Goal: Check status

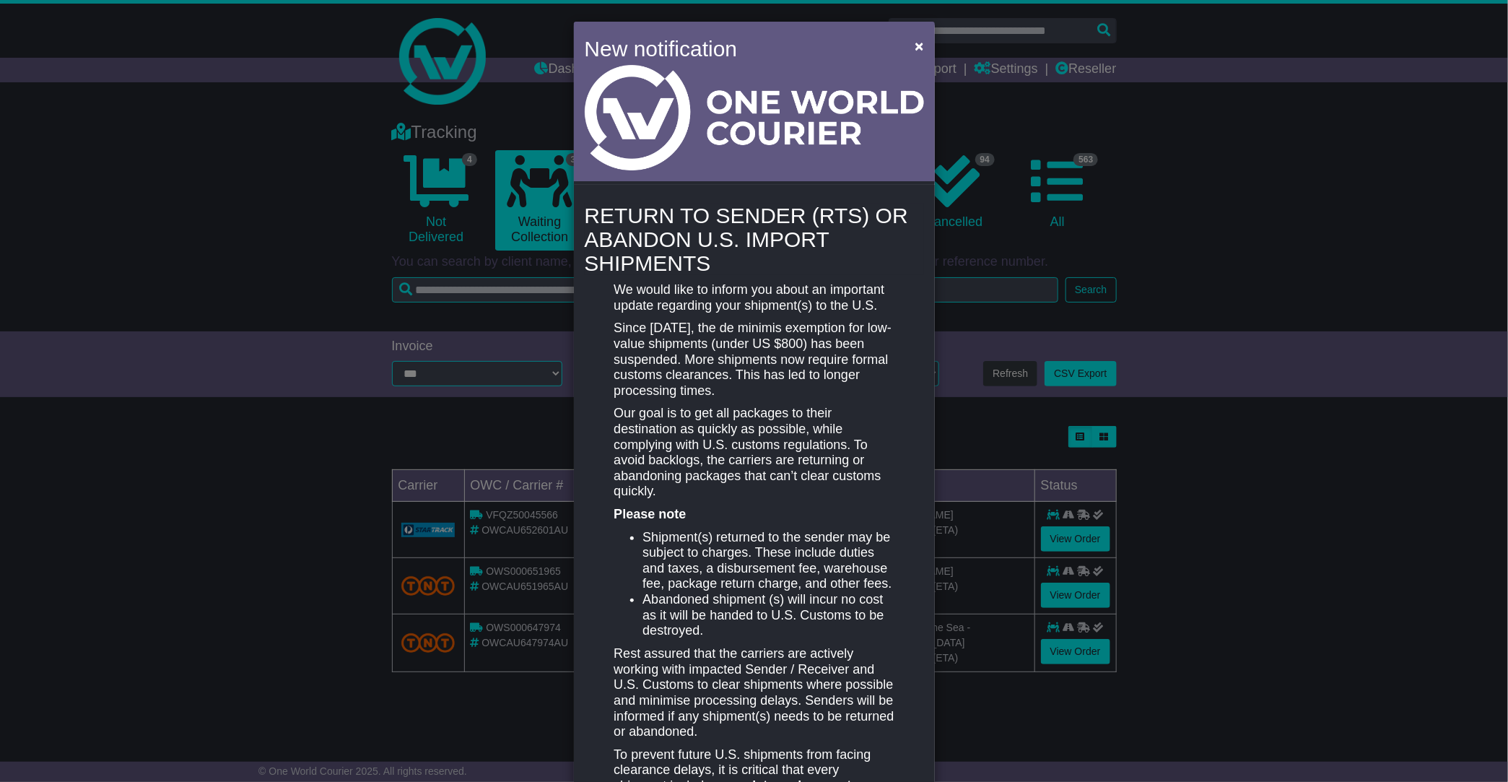
click at [95, 133] on div "New notification × RETURN TO SENDER (RTS) OR ABANDON U.S. IMPORT SHIPMENTS We w…" at bounding box center [754, 391] width 1508 height 782
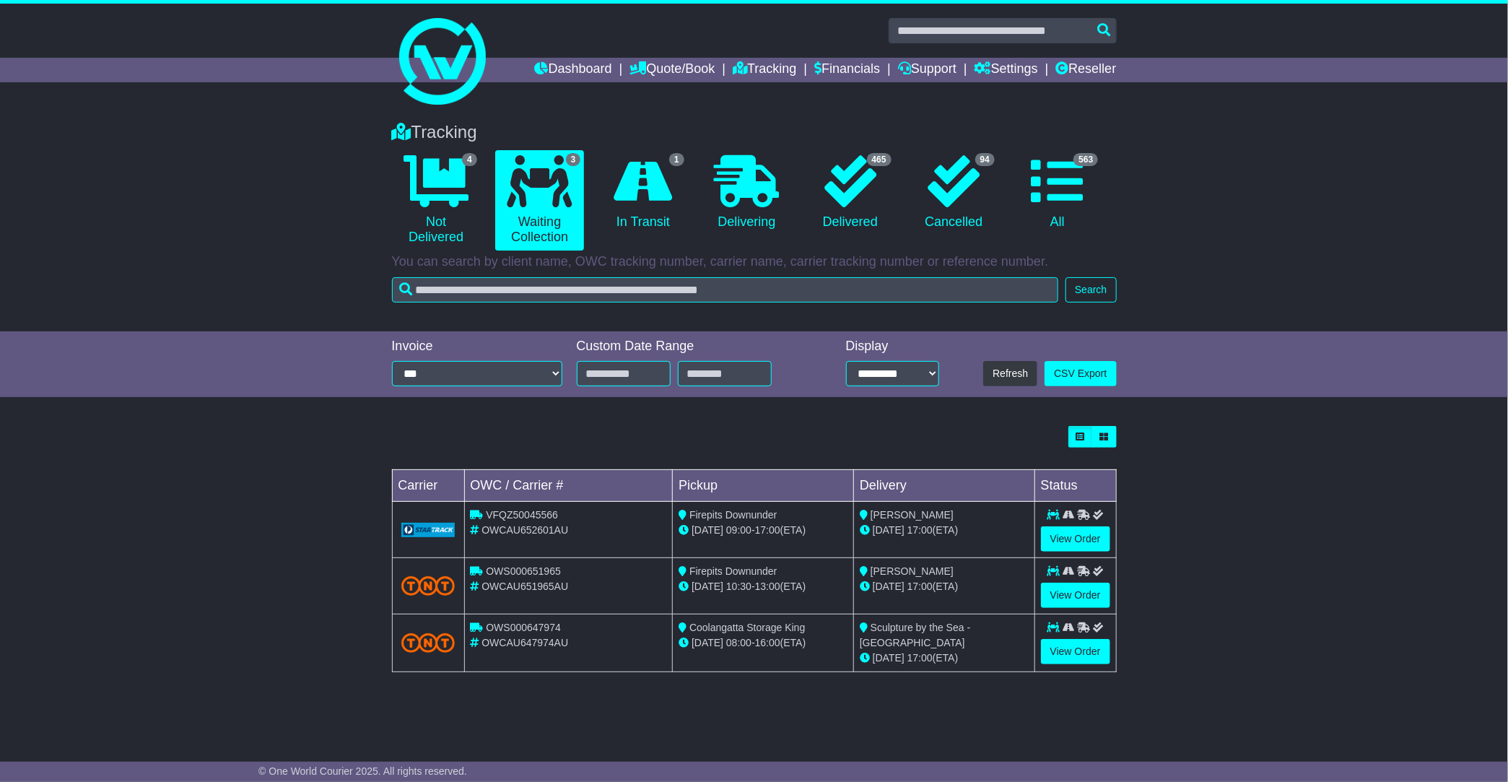
drag, startPoint x: 54, startPoint y: 117, endPoint x: 119, endPoint y: 3, distance: 131.3
click at [57, 118] on div "Tracking 4 Not Delivered 3 Waiting Collection 1 In Transit 0 Delivering" at bounding box center [754, 220] width 1508 height 224
click at [637, 191] on icon at bounding box center [643, 181] width 58 height 52
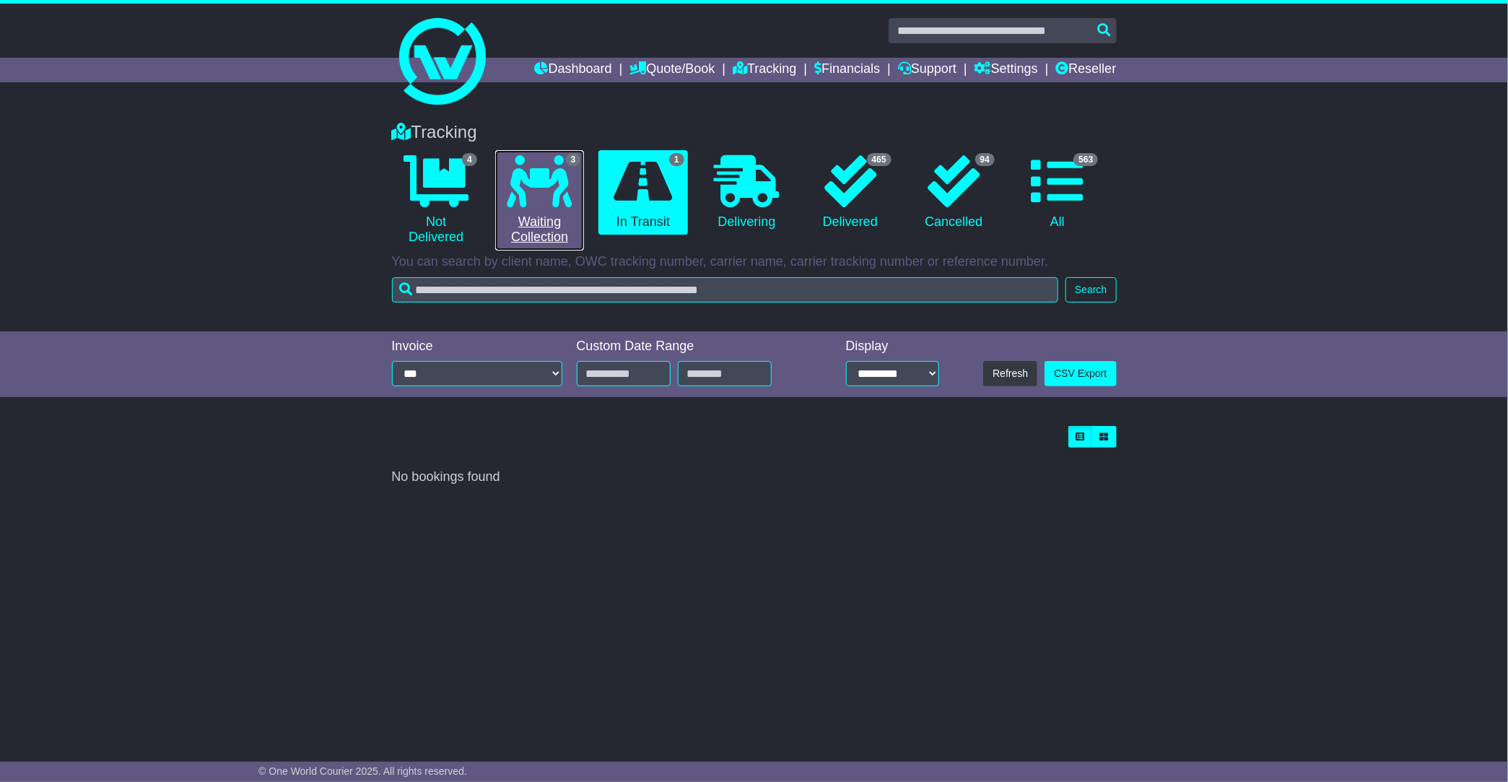
click at [533, 191] on icon at bounding box center [540, 181] width 65 height 52
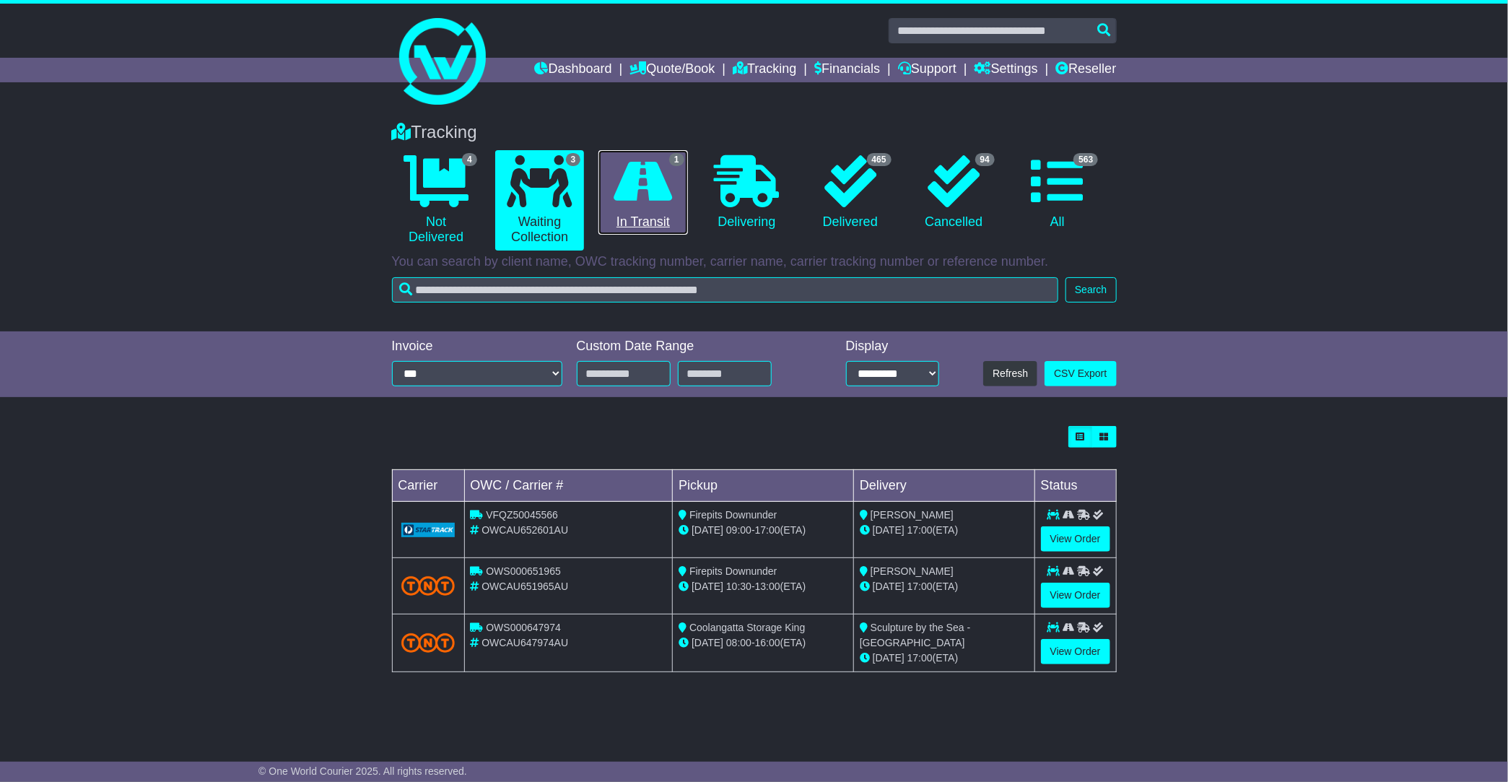
click at [669, 209] on link "1 In Transit" at bounding box center [642, 192] width 89 height 85
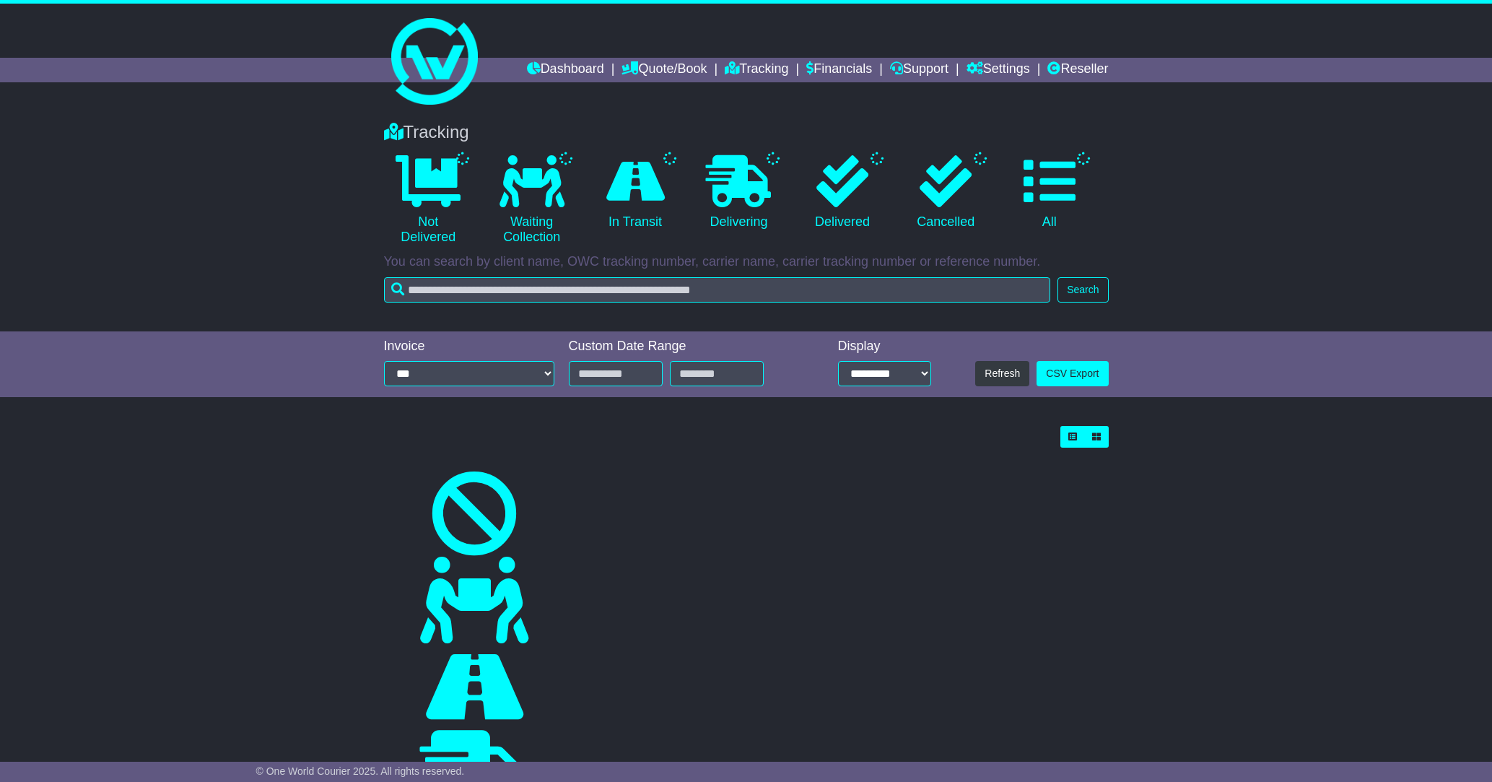
select select "*"
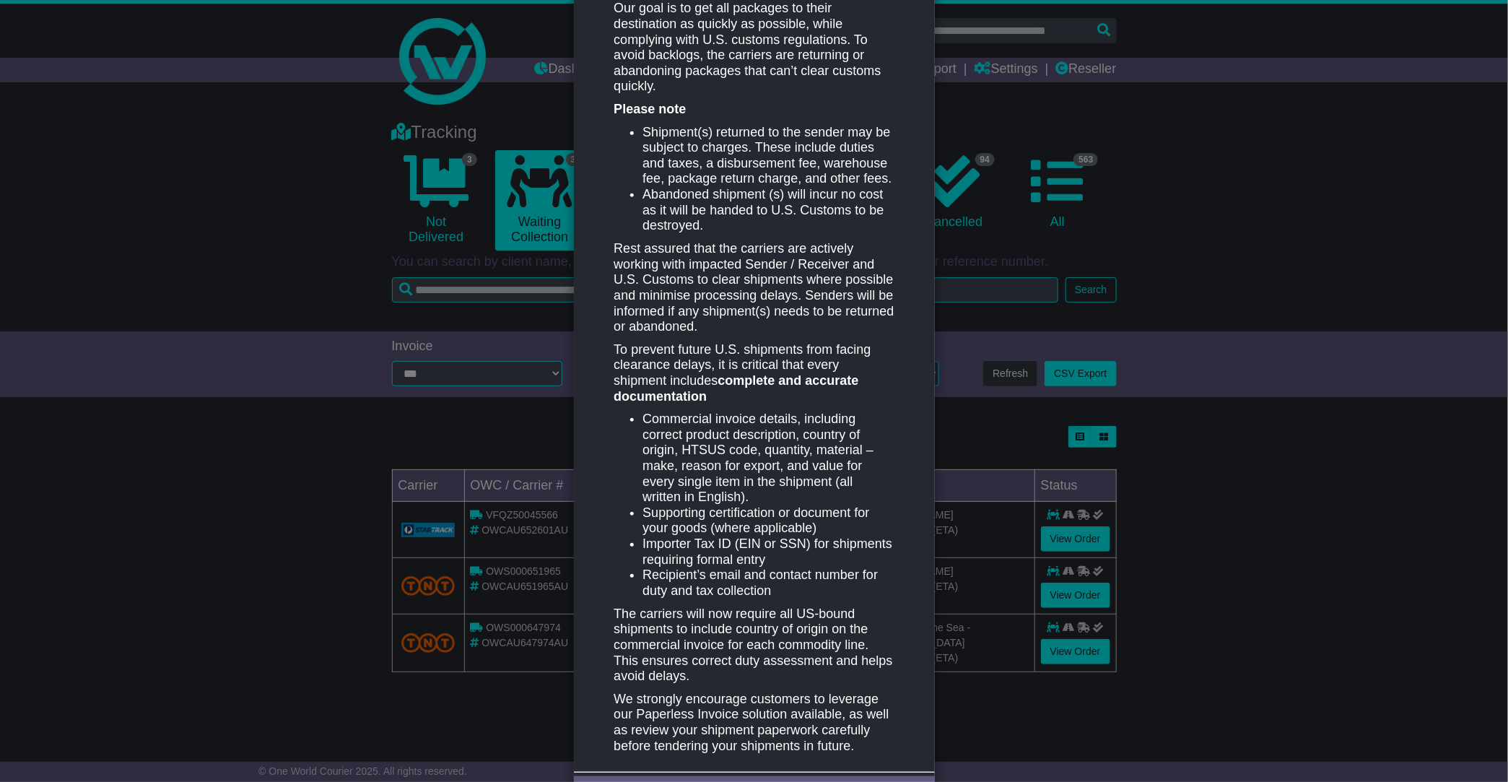
scroll to position [468, 0]
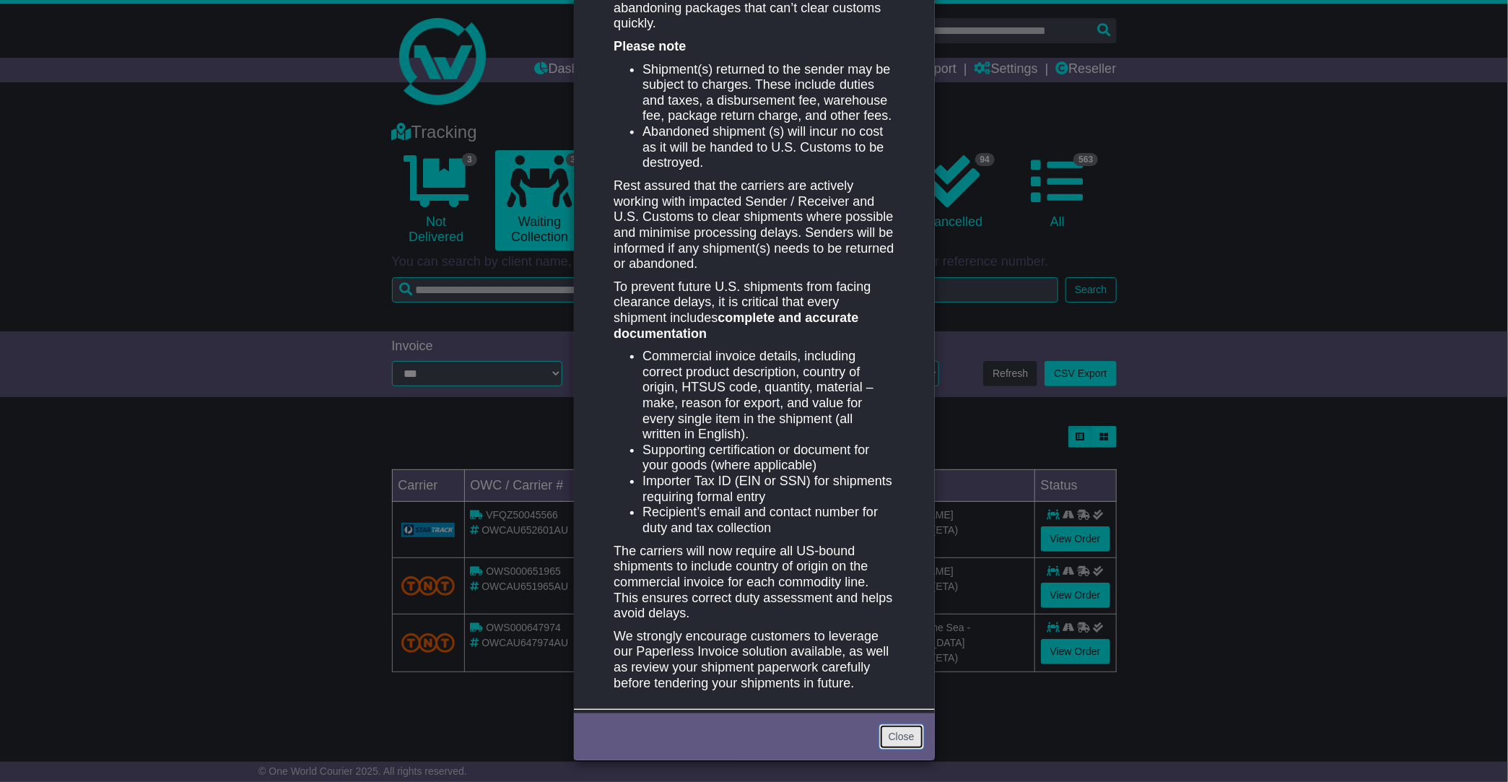
click at [900, 747] on link "Close" at bounding box center [901, 736] width 45 height 25
